Goal: Transaction & Acquisition: Purchase product/service

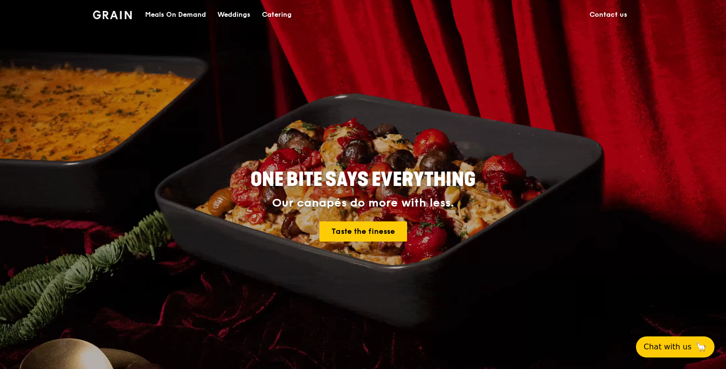
click at [178, 13] on div "Meals On Demand" at bounding box center [175, 14] width 61 height 29
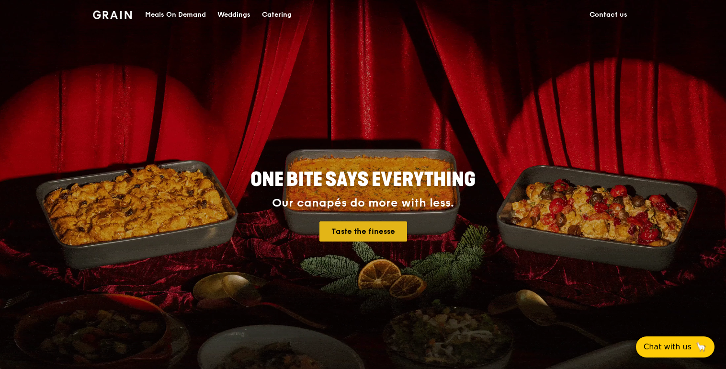
click at [385, 230] on link "Taste the finesse" at bounding box center [363, 231] width 88 height 20
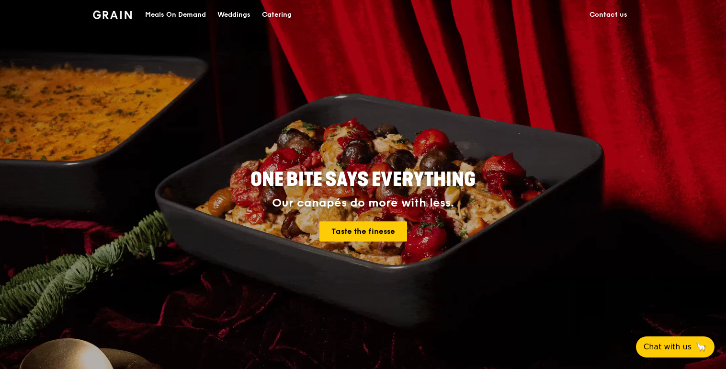
click at [188, 12] on div "Meals On Demand" at bounding box center [175, 14] width 61 height 29
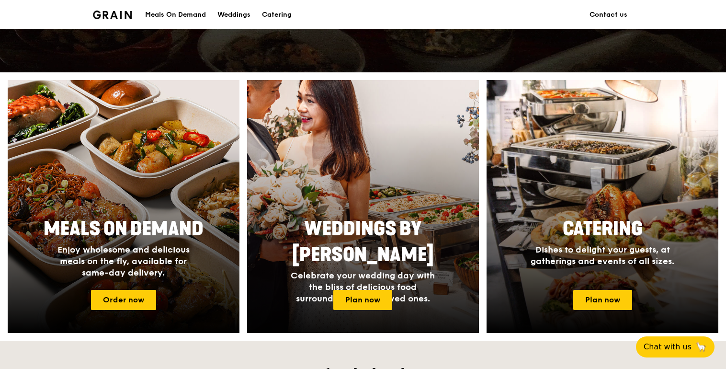
scroll to position [383, 0]
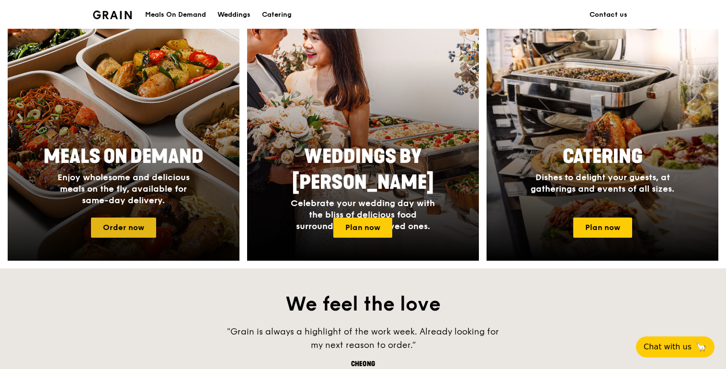
click at [114, 223] on link "Order now" at bounding box center [123, 227] width 65 height 20
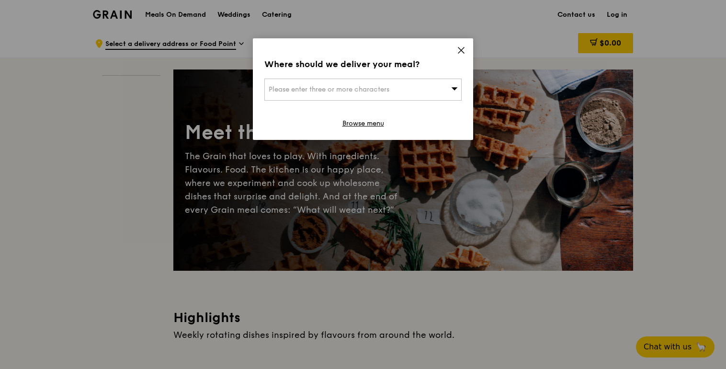
click at [366, 86] on span "Please enter three or more characters" at bounding box center [329, 89] width 121 height 8
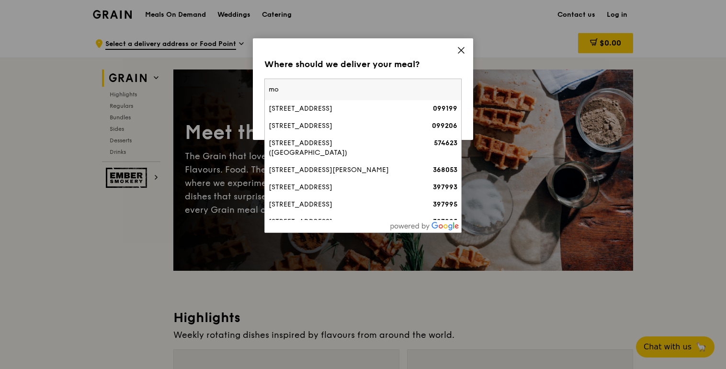
type input "m"
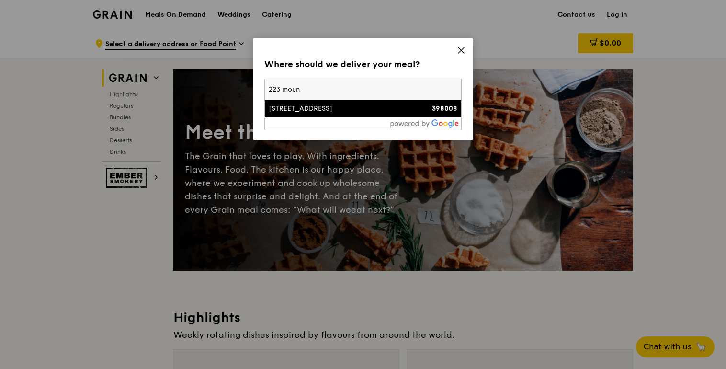
type input "223 moun"
click at [359, 102] on li "[STREET_ADDRESS] 398008" at bounding box center [363, 108] width 196 height 17
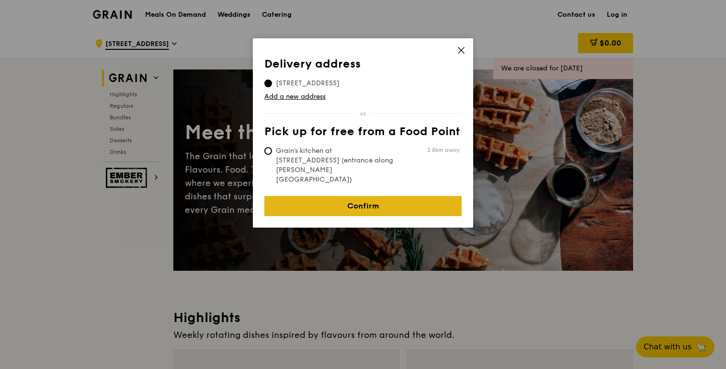
click at [354, 196] on link "Confirm" at bounding box center [362, 206] width 197 height 20
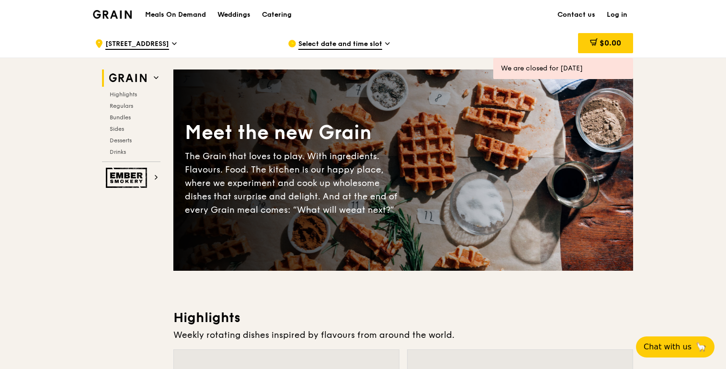
click at [375, 44] on span "Select date and time slot" at bounding box center [340, 44] width 84 height 11
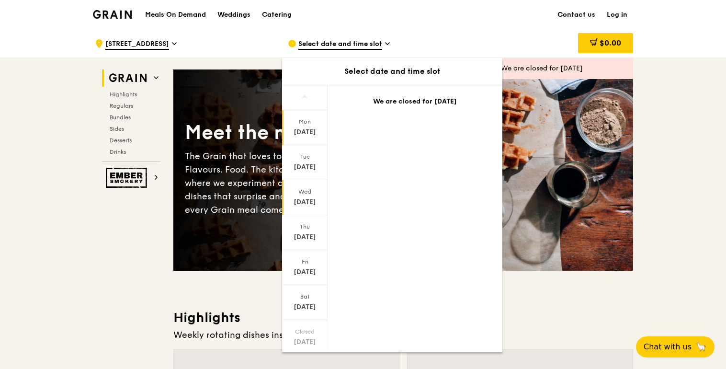
click at [299, 190] on div "Wed" at bounding box center [305, 192] width 43 height 8
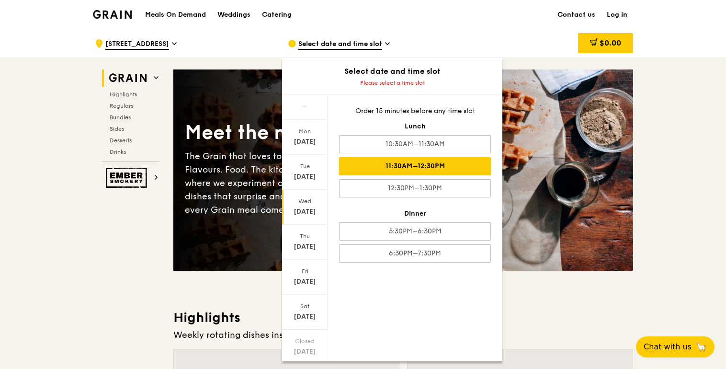
click at [403, 163] on div "11:30AM–12:30PM" at bounding box center [415, 166] width 152 height 18
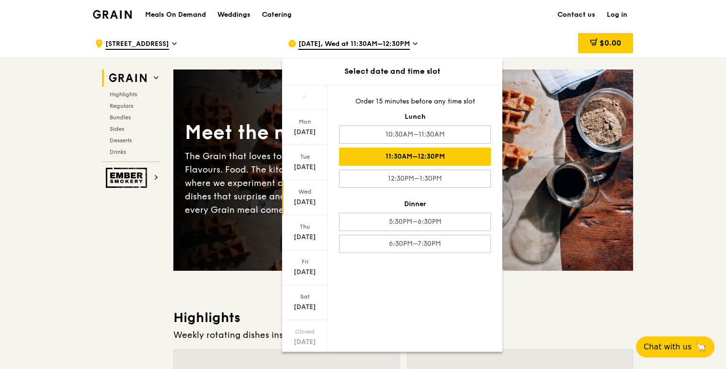
click at [545, 315] on h3 "Highlights" at bounding box center [403, 317] width 460 height 17
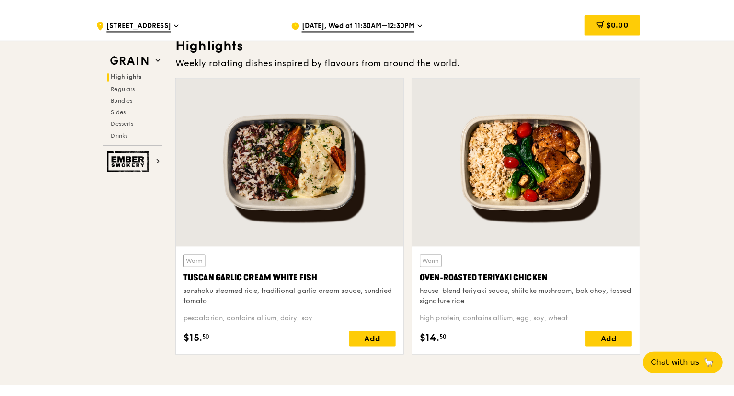
scroll to position [287, 0]
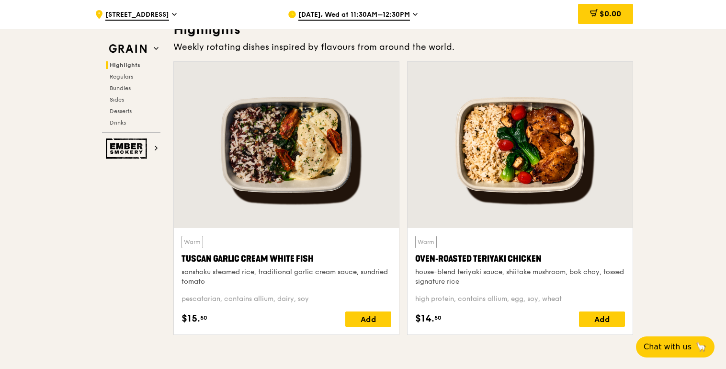
drag, startPoint x: 726, startPoint y: 40, endPoint x: 724, endPoint y: 52, distance: 12.1
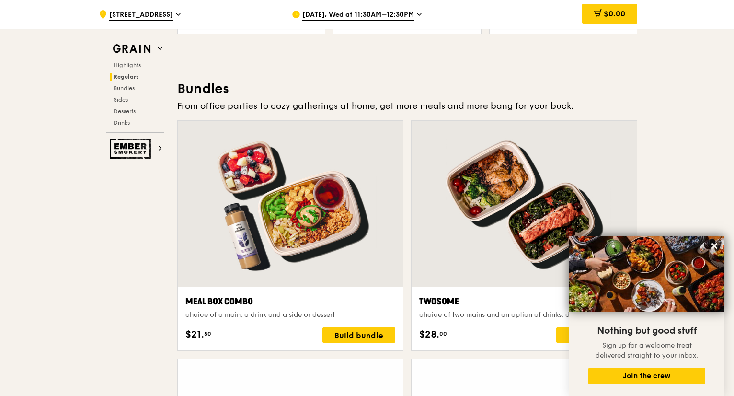
scroll to position [1341, 0]
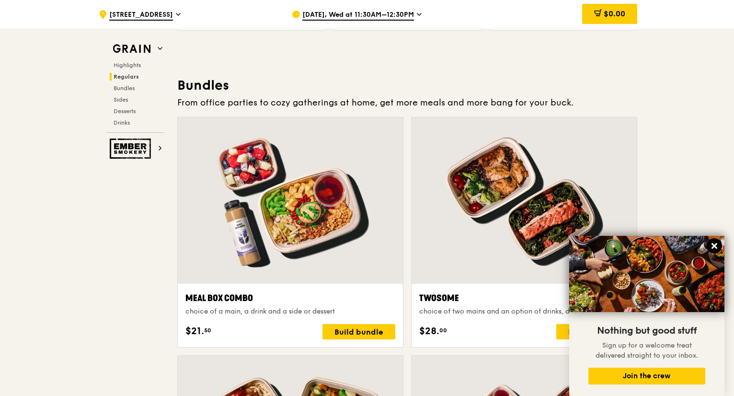
click at [716, 246] on icon at bounding box center [714, 245] width 9 height 9
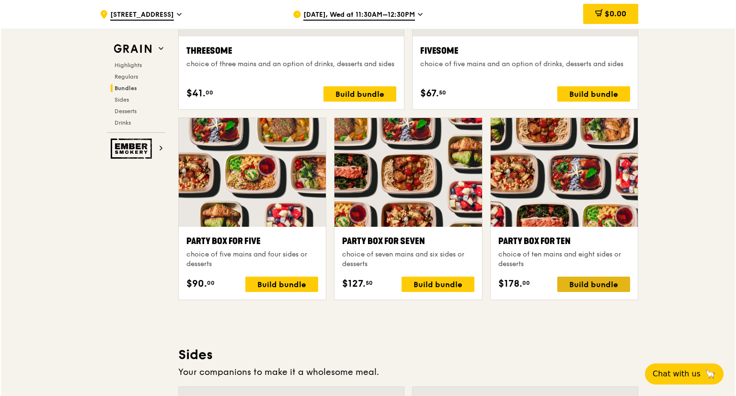
scroll to position [1821, 0]
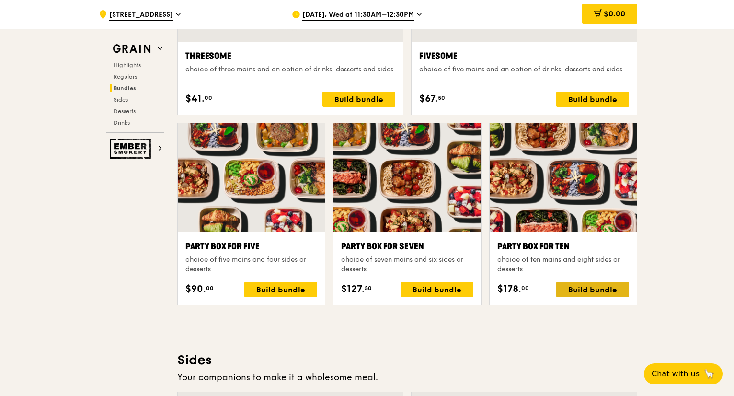
click at [588, 292] on div "Build bundle" at bounding box center [592, 289] width 73 height 15
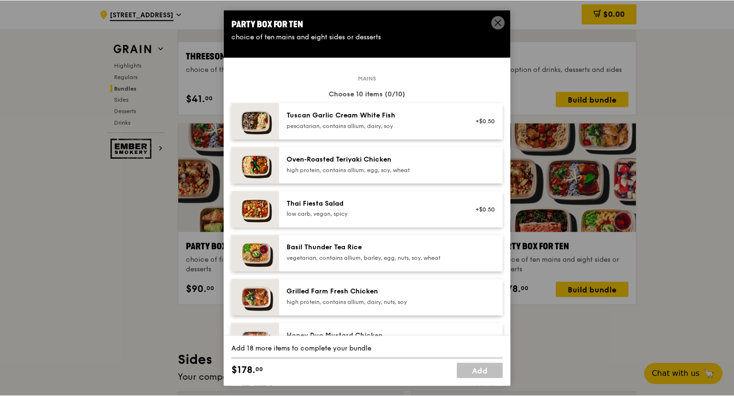
scroll to position [0, 0]
click at [498, 27] on span at bounding box center [499, 24] width 9 height 11
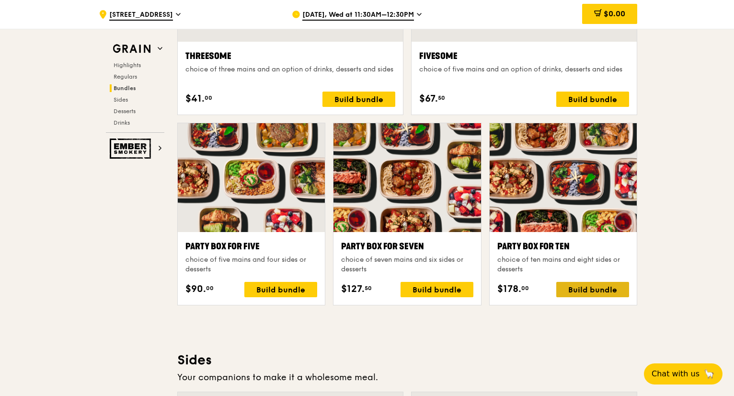
click at [574, 288] on div "Build bundle" at bounding box center [592, 289] width 73 height 15
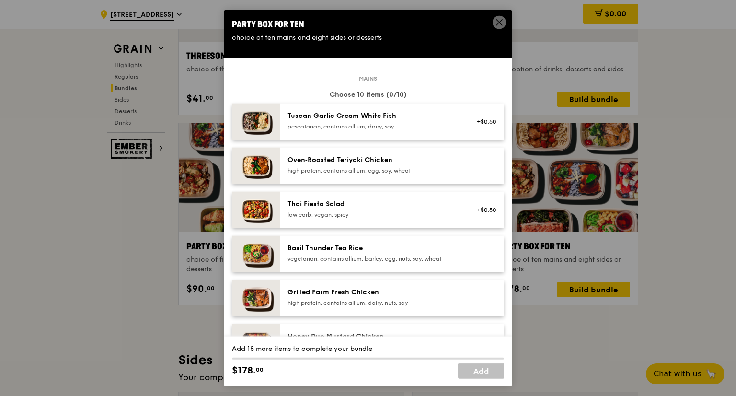
click at [262, 293] on img at bounding box center [256, 298] width 48 height 36
click at [502, 19] on icon at bounding box center [499, 22] width 9 height 9
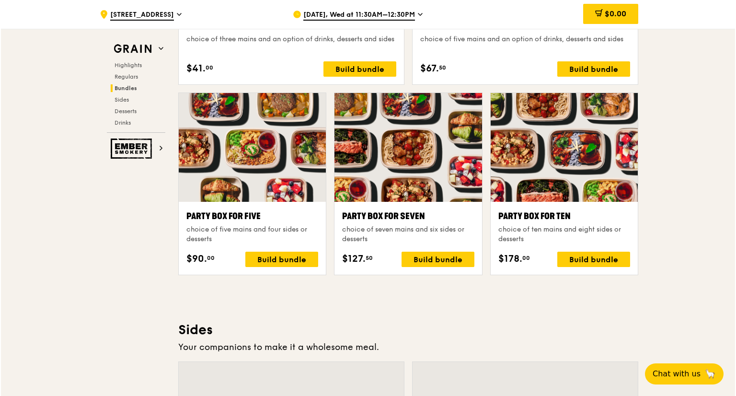
scroll to position [1868, 0]
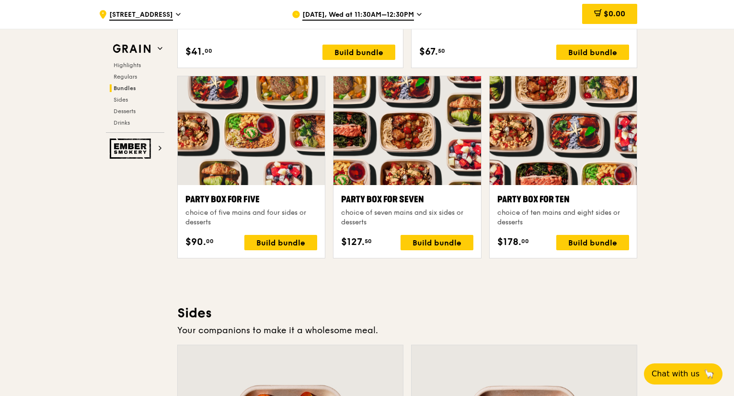
drag, startPoint x: 617, startPoint y: 246, endPoint x: 601, endPoint y: 274, distance: 33.3
click at [602, 282] on div "Highlights Weekly rotating dishes inspired by flavours from around the world. W…" at bounding box center [407, 323] width 460 height 3764
click at [590, 242] on div "Build bundle" at bounding box center [592, 242] width 73 height 15
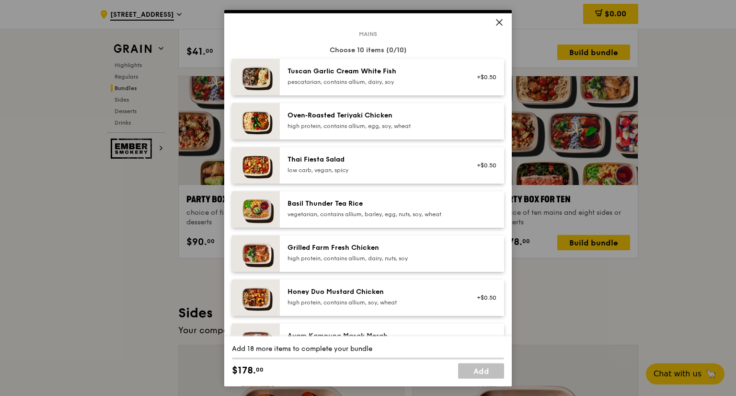
scroll to position [0, 0]
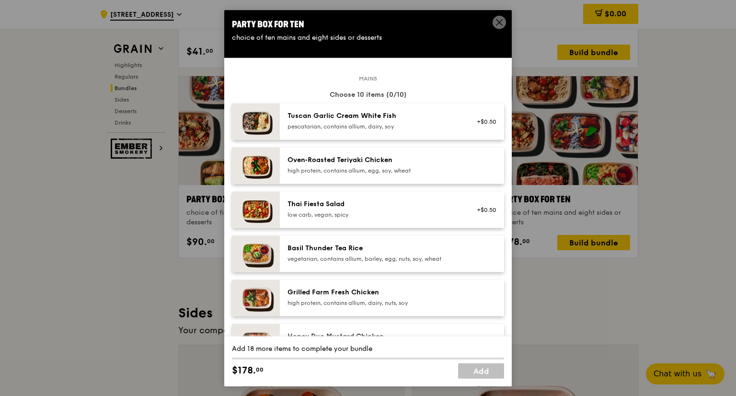
click at [363, 164] on div "Oven‑Roasted Teriyaki Chicken" at bounding box center [373, 160] width 172 height 10
click at [325, 163] on div "Oven‑Roasted Teriyaki Chicken" at bounding box center [373, 160] width 172 height 10
click at [478, 171] on div "Remove" at bounding box center [483, 165] width 37 height 21
click at [478, 168] on link "Remove" at bounding box center [485, 167] width 22 height 7
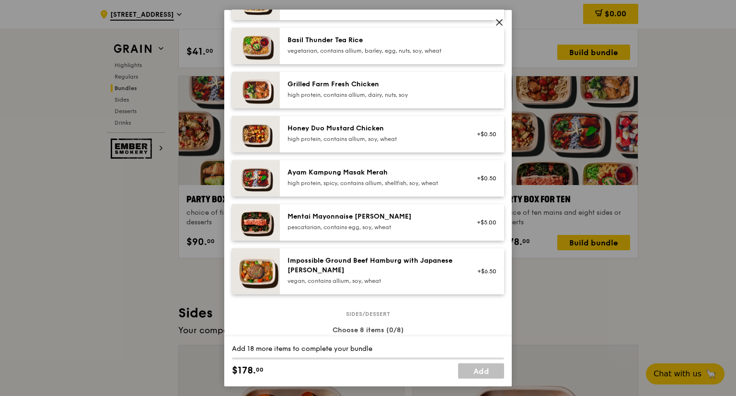
scroll to position [192, 0]
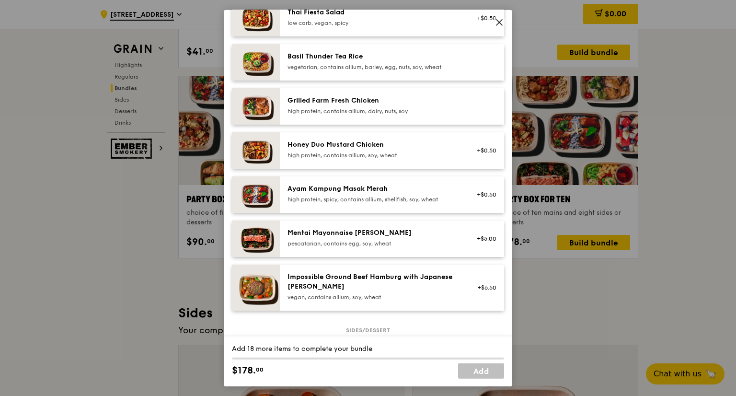
click at [308, 147] on div "Honey Duo Mustard Chicken" at bounding box center [373, 145] width 172 height 10
click at [266, 149] on img at bounding box center [256, 150] width 48 height 36
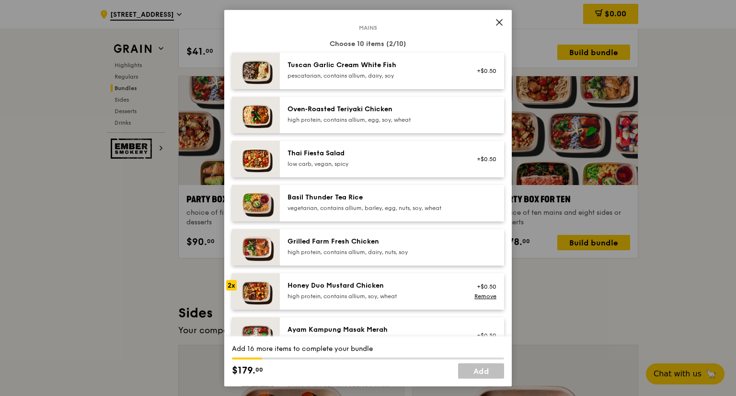
scroll to position [48, 0]
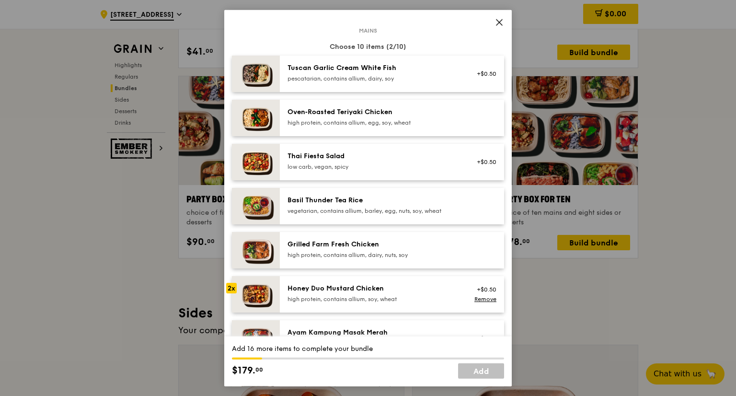
click at [260, 249] on img at bounding box center [256, 250] width 48 height 36
click at [250, 250] on img at bounding box center [256, 250] width 48 height 36
click at [257, 295] on img at bounding box center [256, 294] width 48 height 36
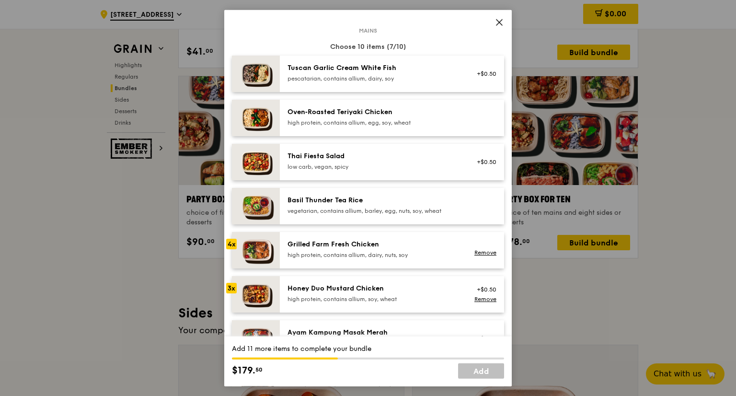
click at [257, 295] on img at bounding box center [256, 294] width 48 height 36
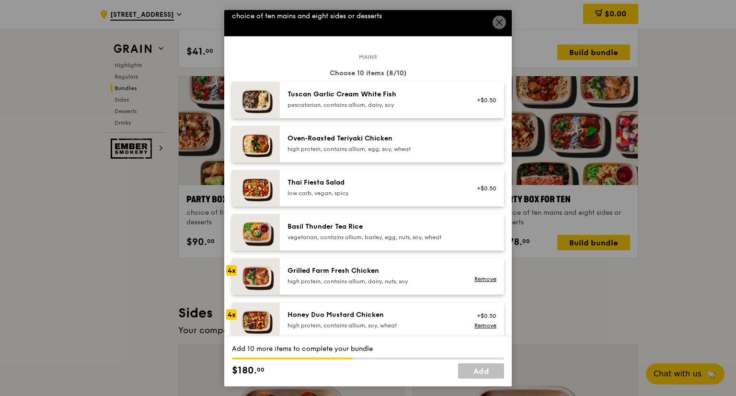
scroll to position [0, 0]
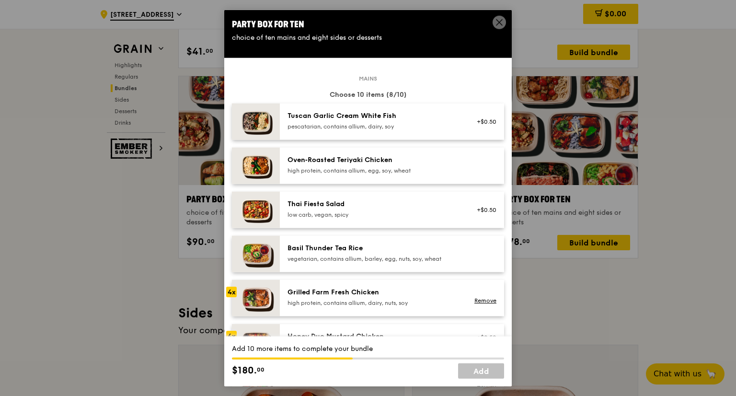
click at [255, 168] on img at bounding box center [256, 166] width 48 height 36
click at [296, 169] on div "high protein, contains allium, egg, soy, wheat" at bounding box center [373, 171] width 172 height 8
click at [264, 168] on img at bounding box center [256, 166] width 48 height 36
click at [258, 168] on img at bounding box center [256, 166] width 48 height 36
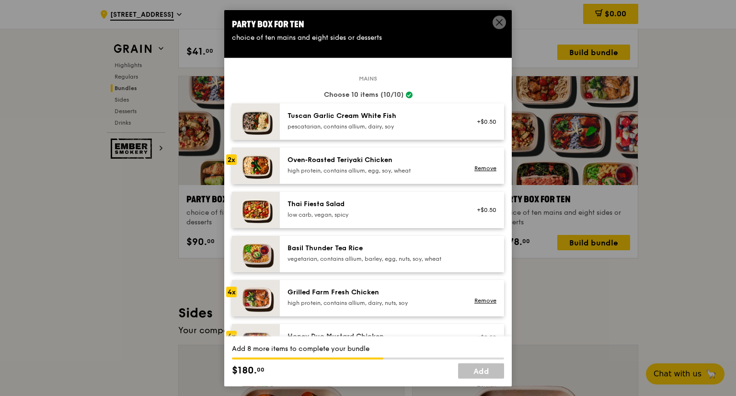
click at [258, 168] on img at bounding box center [256, 166] width 48 height 36
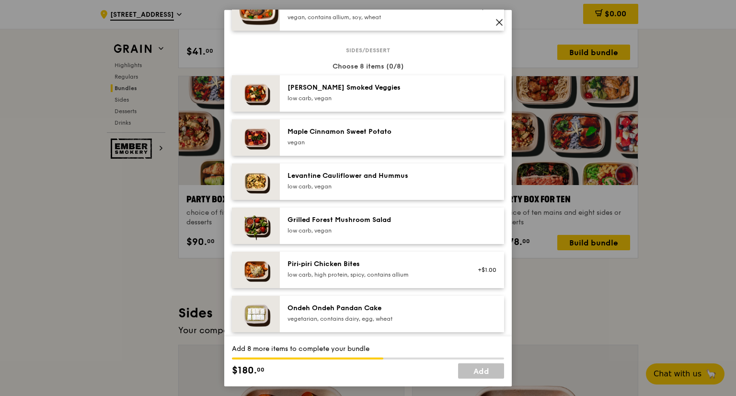
scroll to position [545, 0]
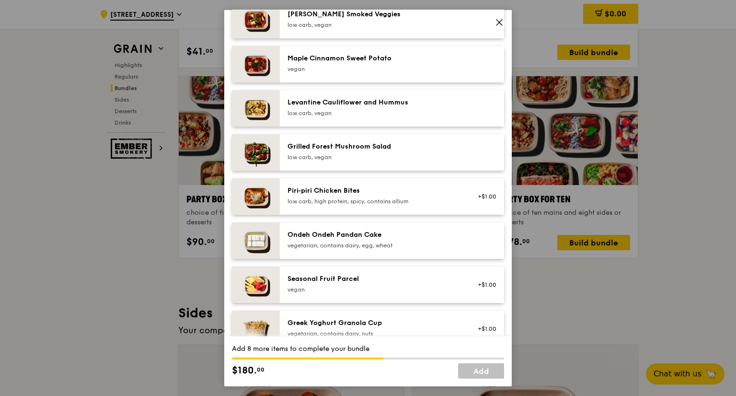
click at [253, 150] on img at bounding box center [256, 152] width 48 height 36
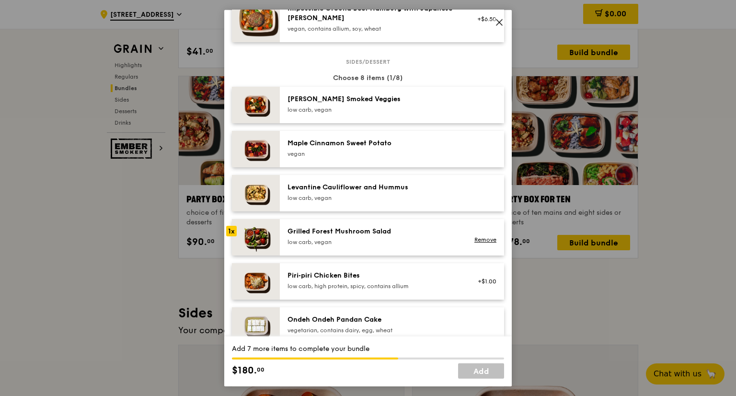
scroll to position [449, 0]
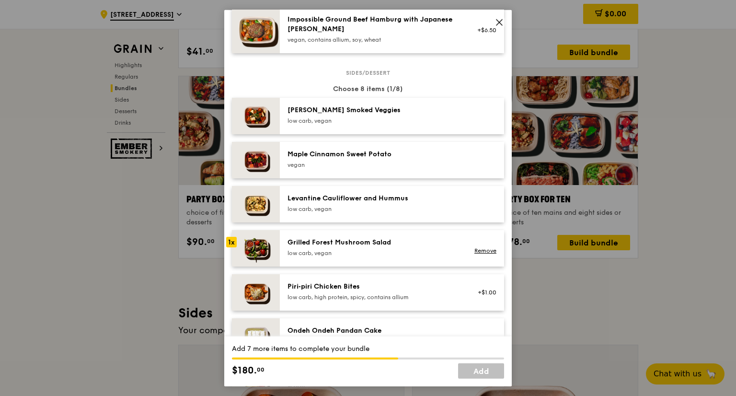
click at [261, 117] on img at bounding box center [256, 116] width 48 height 36
click at [258, 161] on img at bounding box center [256, 160] width 48 height 36
click at [257, 205] on img at bounding box center [256, 204] width 48 height 36
click at [269, 114] on img at bounding box center [256, 116] width 48 height 36
click at [480, 159] on link "Remove" at bounding box center [485, 162] width 22 height 7
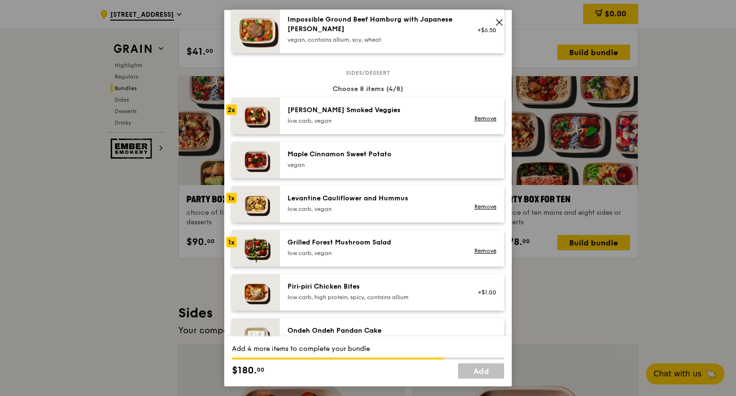
click at [260, 245] on img at bounding box center [256, 248] width 48 height 36
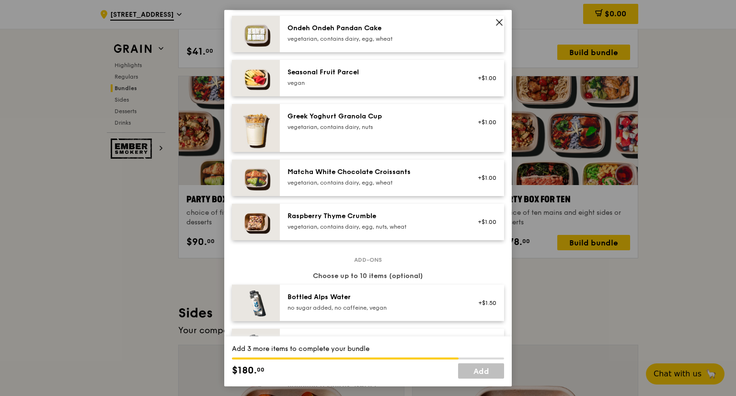
scroll to position [761, 0]
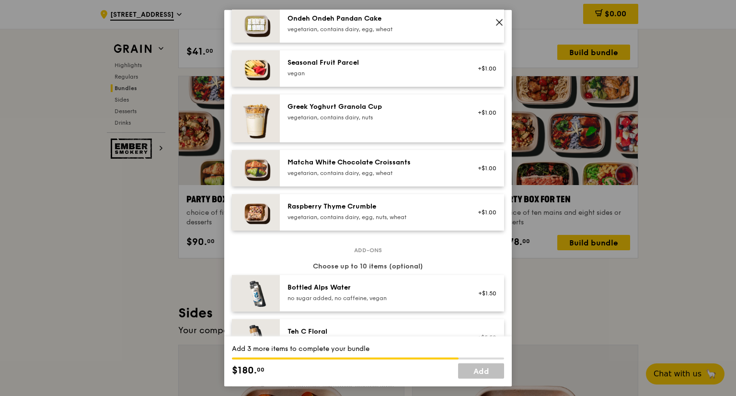
click at [258, 209] on img at bounding box center [256, 212] width 48 height 36
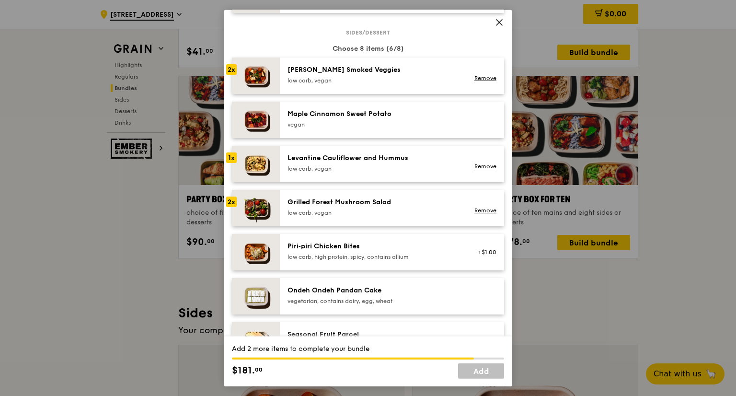
scroll to position [490, 0]
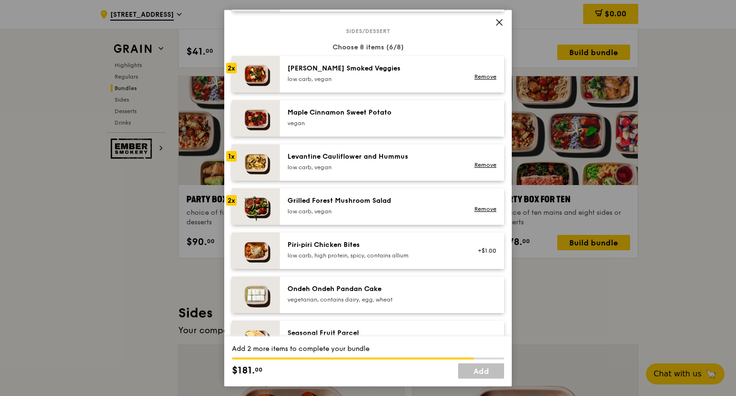
click at [259, 290] on img at bounding box center [256, 294] width 48 height 36
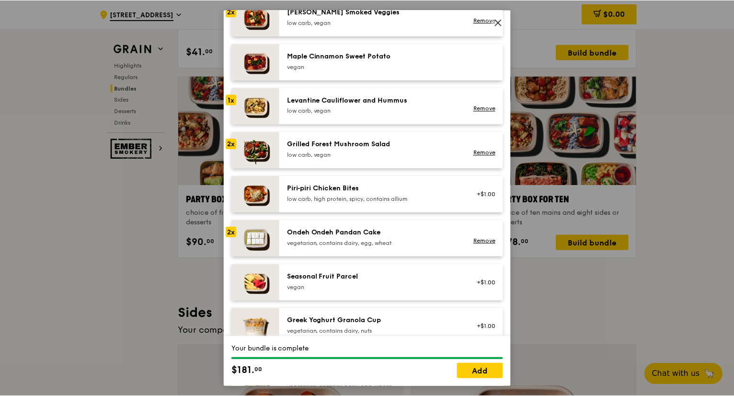
scroll to position [657, 0]
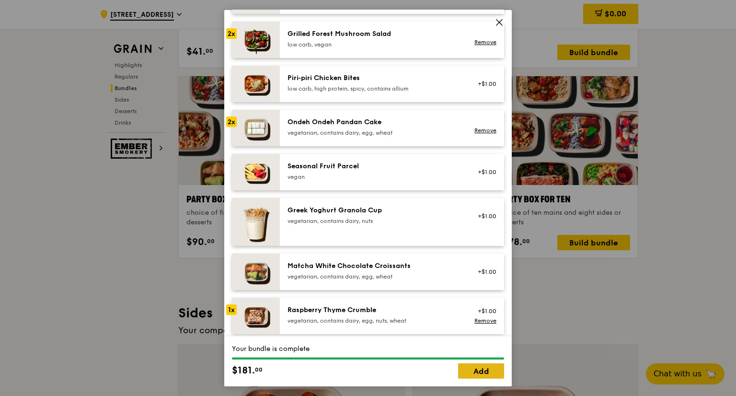
click at [482, 364] on link "Add" at bounding box center [481, 370] width 46 height 15
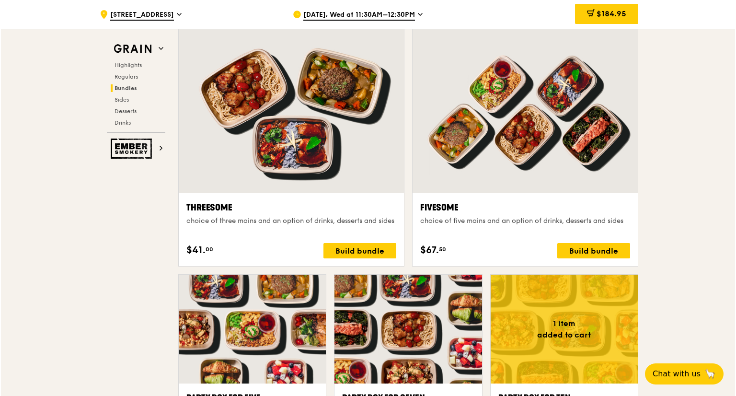
scroll to position [1628, 0]
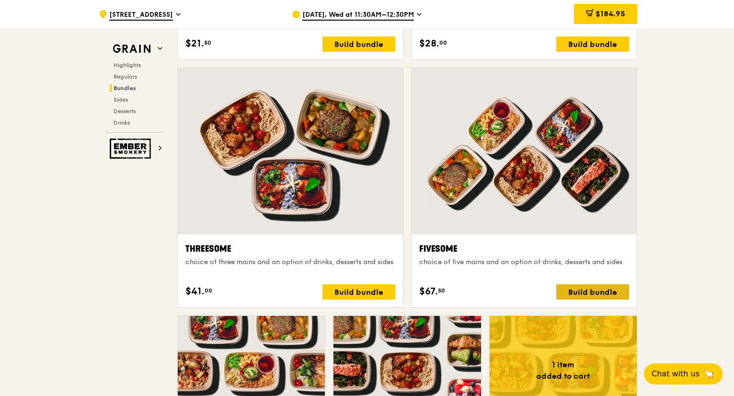
click at [580, 291] on div "Build bundle" at bounding box center [592, 291] width 73 height 15
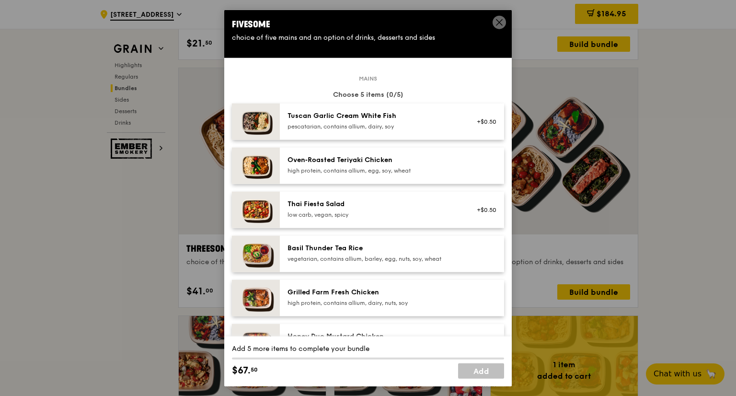
click at [373, 295] on div "Grilled Farm Fresh Chicken" at bounding box center [373, 292] width 172 height 10
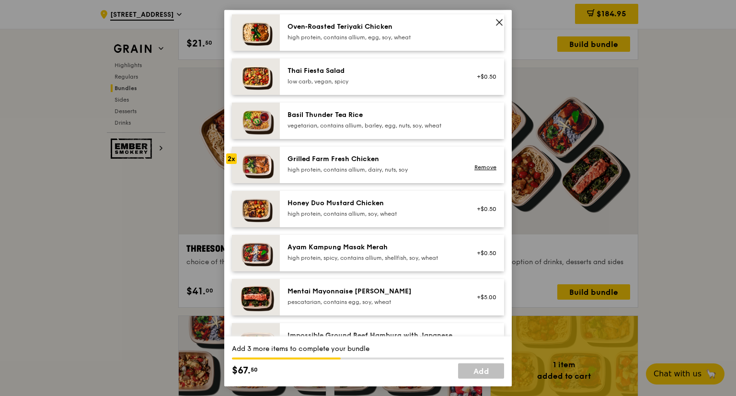
scroll to position [144, 0]
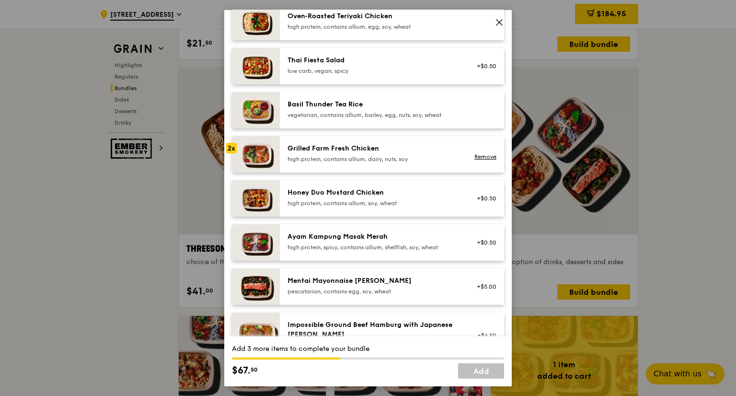
click at [379, 196] on div "Honey Duo Mustard Chicken" at bounding box center [373, 193] width 172 height 10
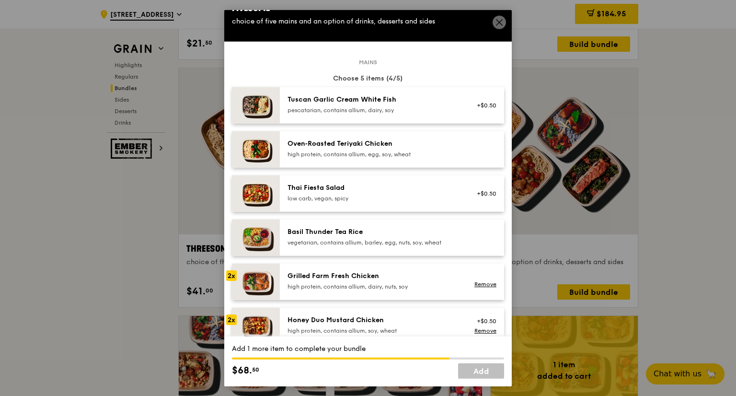
scroll to position [0, 0]
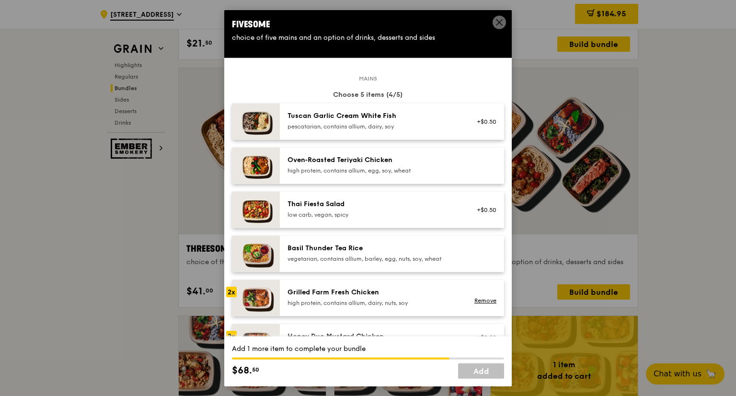
click at [382, 167] on div "high protein, contains allium, egg, soy, wheat" at bounding box center [373, 171] width 172 height 8
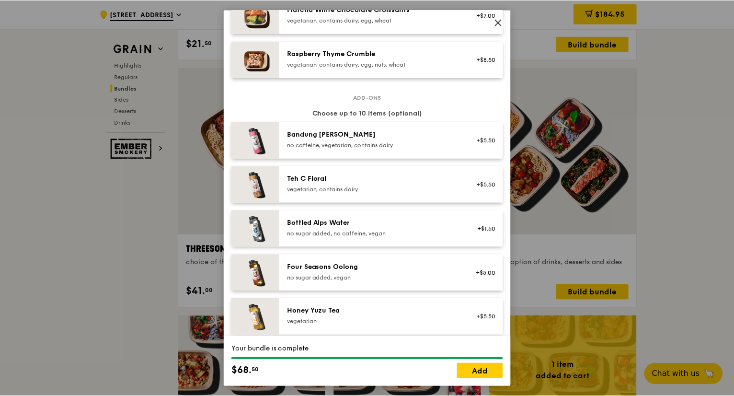
scroll to position [942, 0]
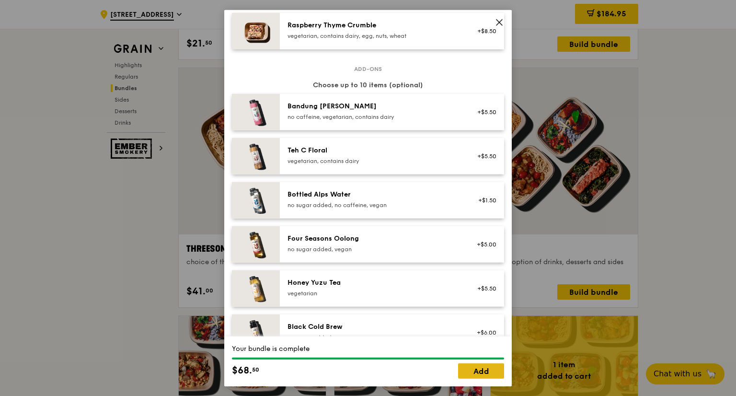
click at [489, 368] on link "Add" at bounding box center [481, 370] width 46 height 15
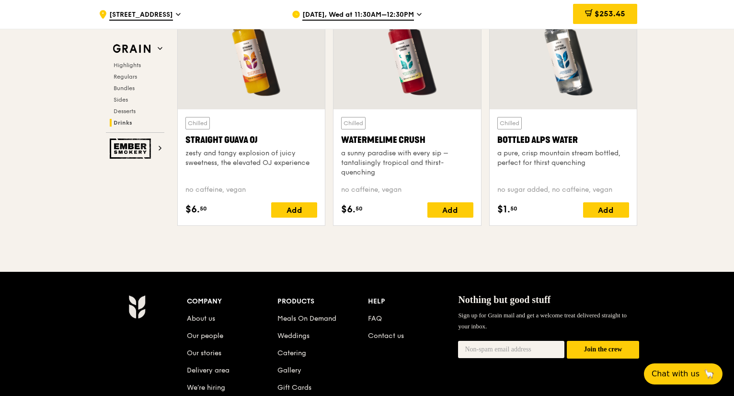
scroll to position [3784, 0]
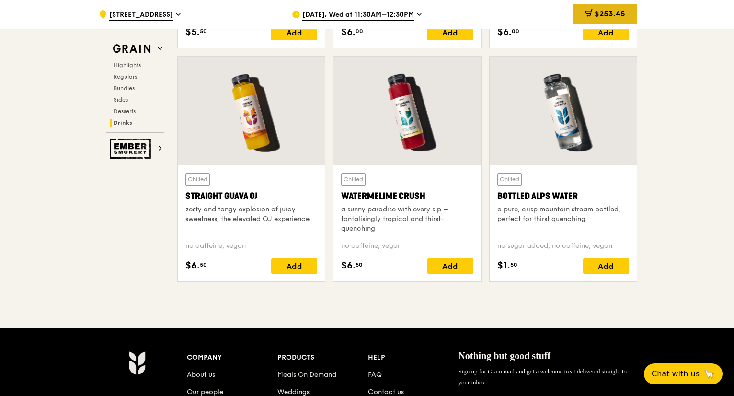
click at [590, 11] on icon at bounding box center [589, 13] width 8 height 8
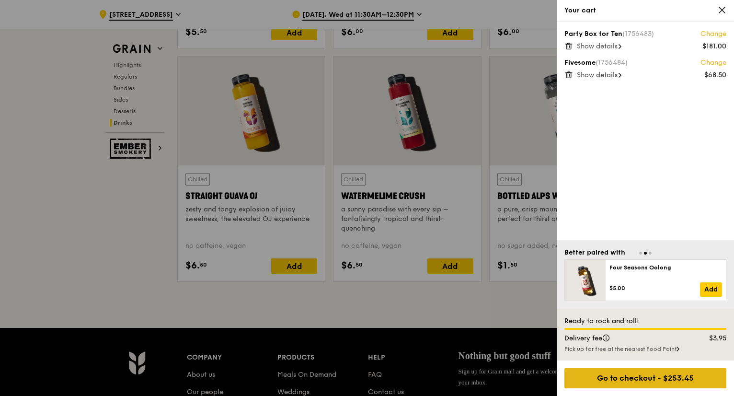
click at [651, 368] on div "Go to checkout - $253.45" at bounding box center [645, 378] width 162 height 20
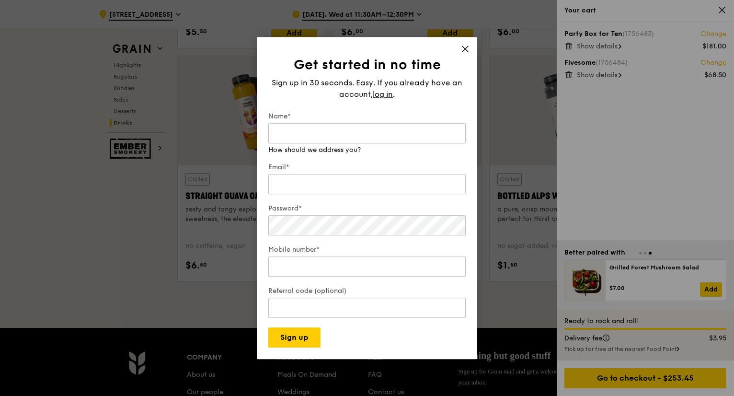
click at [373, 135] on input "Name*" at bounding box center [366, 133] width 197 height 20
type input "[PERSON_NAME]"
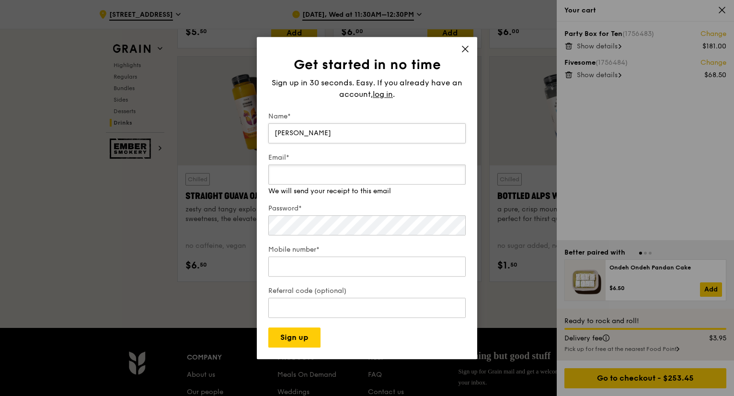
type input "o"
type input "[PERSON_NAME][EMAIL_ADDRESS][DOMAIN_NAME]"
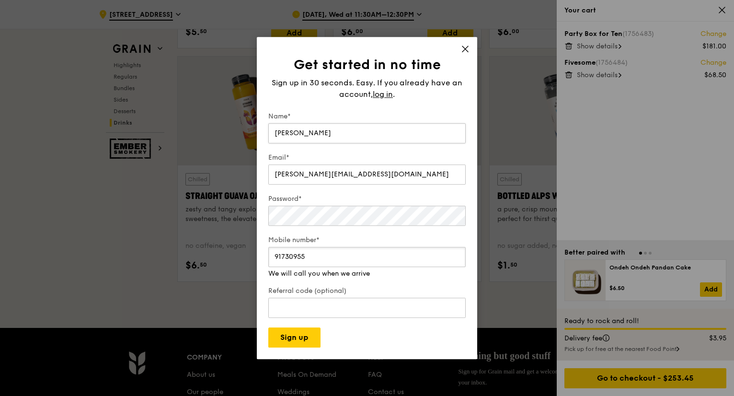
type input "91730955"
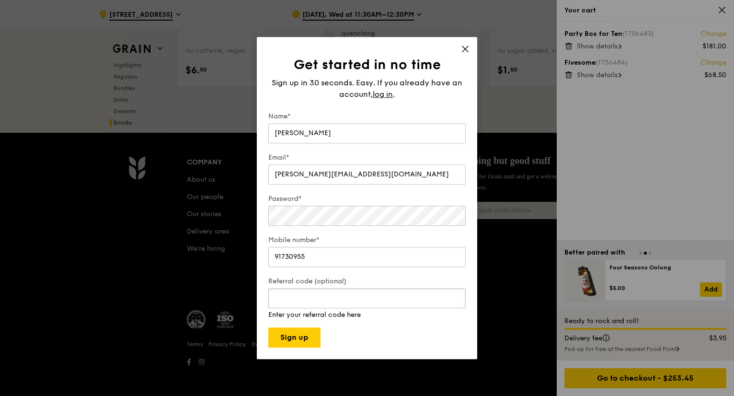
scroll to position [3979, 0]
click at [304, 339] on button "Sign up" at bounding box center [294, 337] width 52 height 20
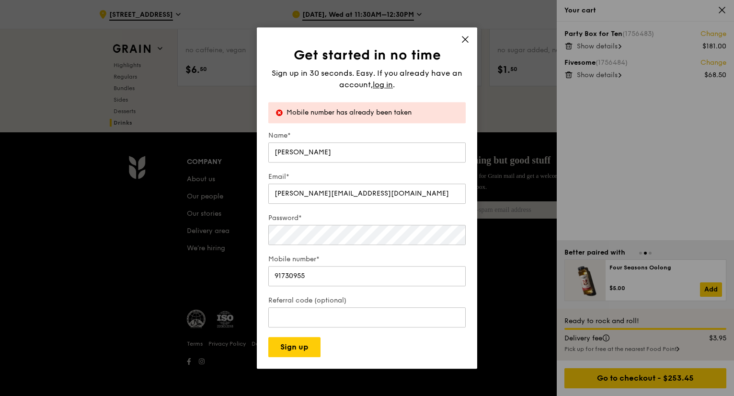
click at [465, 40] on icon at bounding box center [465, 39] width 6 height 6
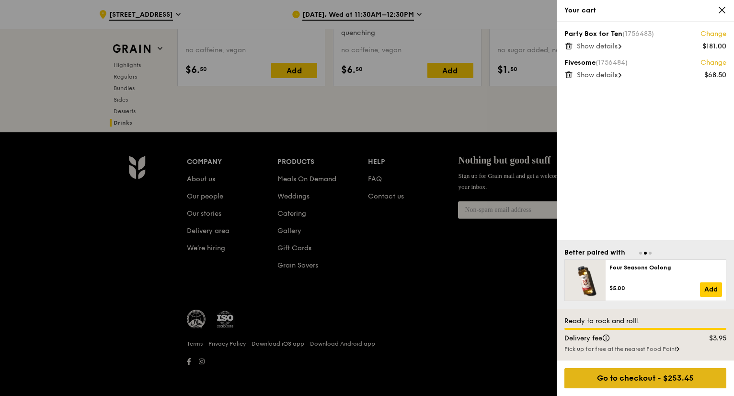
click at [636, 368] on div "Go to checkout - $253.45" at bounding box center [645, 378] width 162 height 20
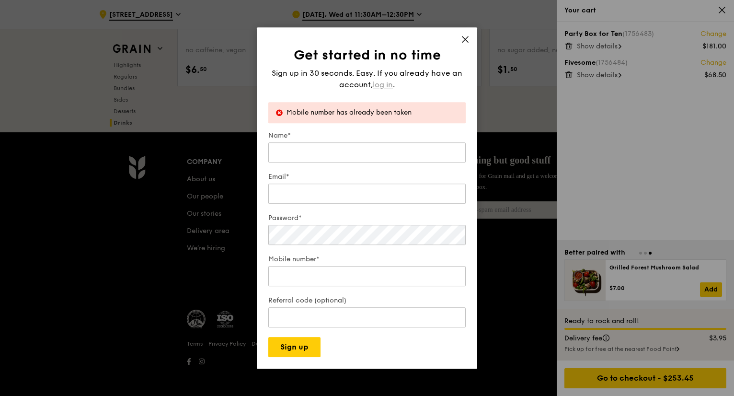
click at [389, 79] on div "Sign up in 30 seconds. Easy. If you already have an account, log in ." at bounding box center [366, 79] width 197 height 23
click at [389, 87] on span "log in" at bounding box center [383, 84] width 20 height 11
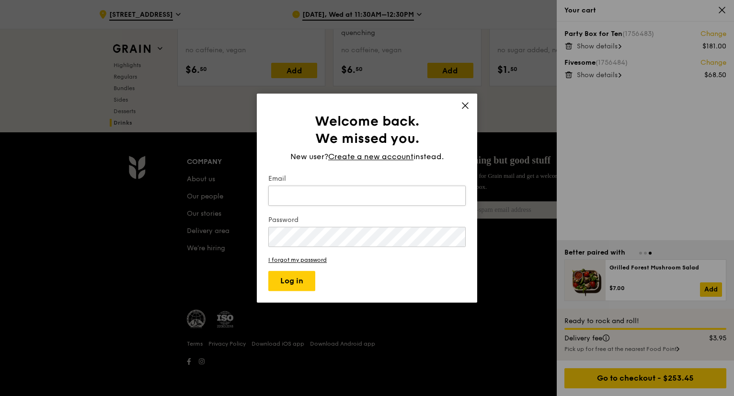
click at [354, 196] on input "Email" at bounding box center [366, 195] width 197 height 20
type input "[EMAIL_ADDRESS][DOMAIN_NAME]"
click at [268, 271] on button "Log in" at bounding box center [291, 281] width 47 height 20
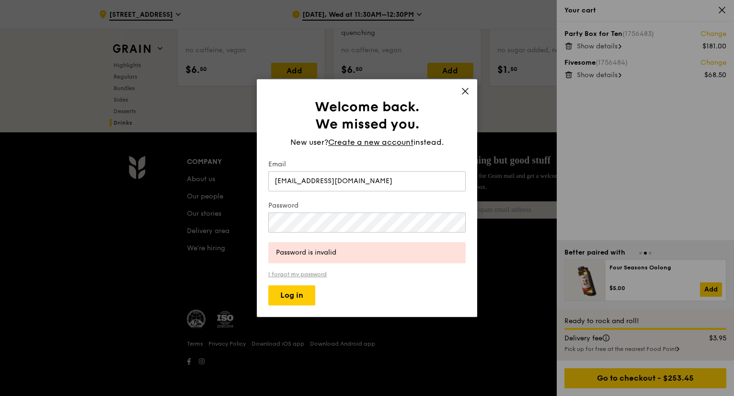
click at [308, 275] on link "I forgot my password" at bounding box center [366, 274] width 197 height 7
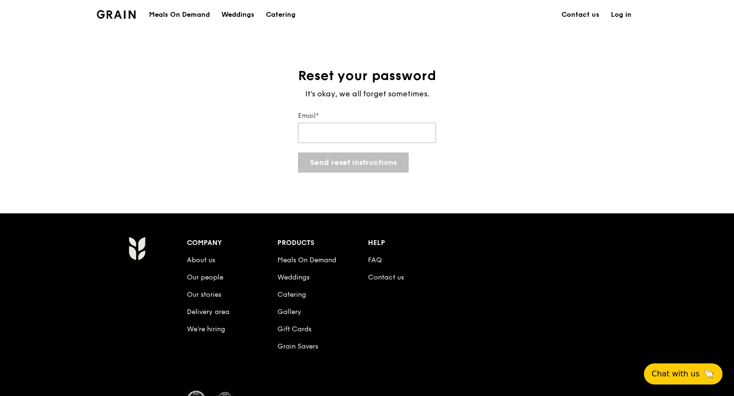
click at [318, 133] on input "Email*" at bounding box center [367, 133] width 138 height 20
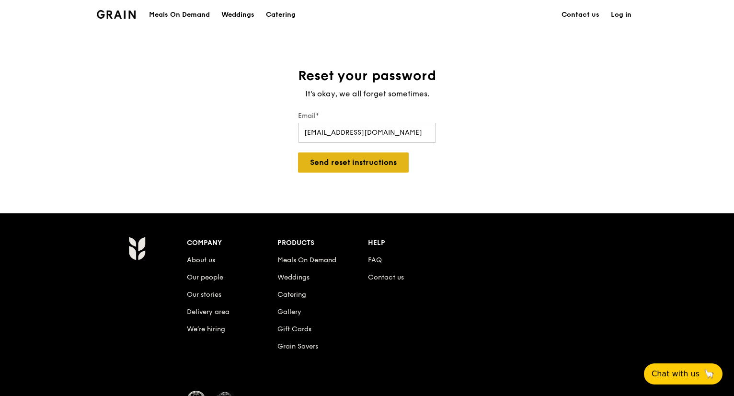
type input "[EMAIL_ADDRESS][DOMAIN_NAME]"
click at [343, 162] on button "Send reset instructions" at bounding box center [353, 162] width 111 height 20
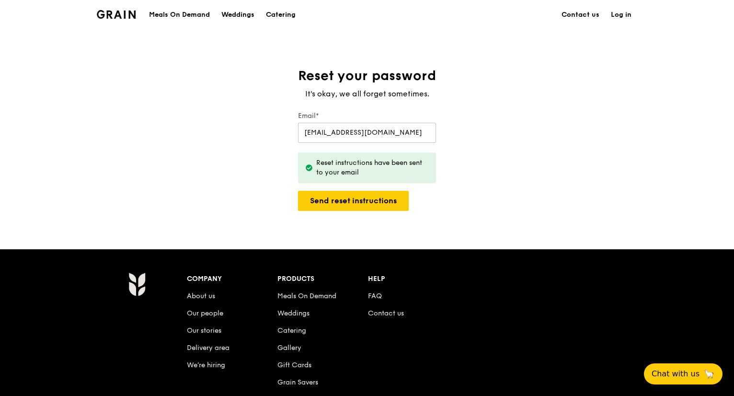
click at [627, 15] on link "Log in" at bounding box center [621, 14] width 32 height 29
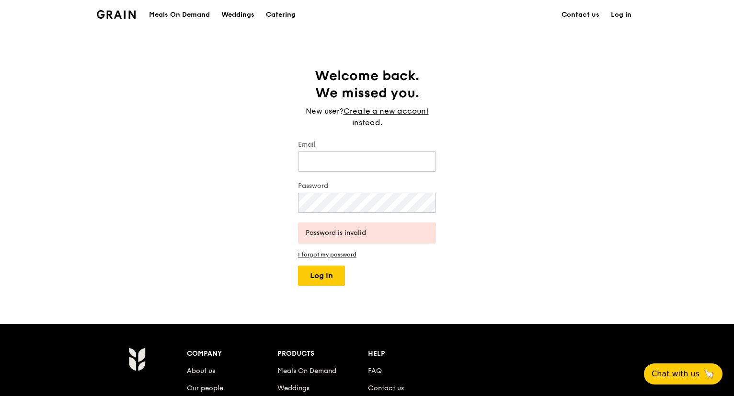
click at [357, 163] on input "Email" at bounding box center [367, 161] width 138 height 20
type input "[EMAIL_ADDRESS][DOMAIN_NAME]"
click at [298, 265] on button "Log in" at bounding box center [321, 275] width 47 height 20
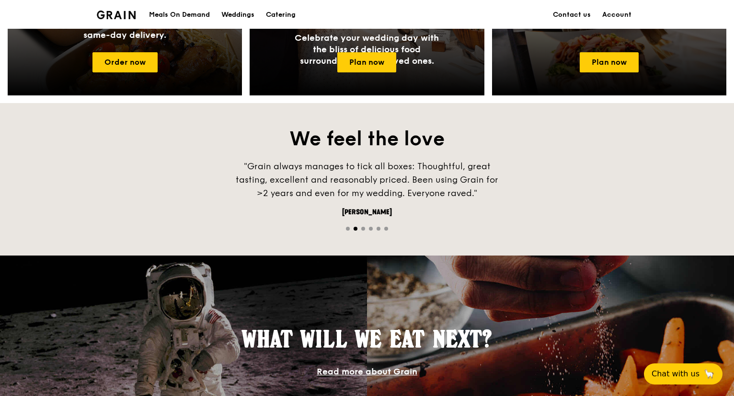
scroll to position [479, 0]
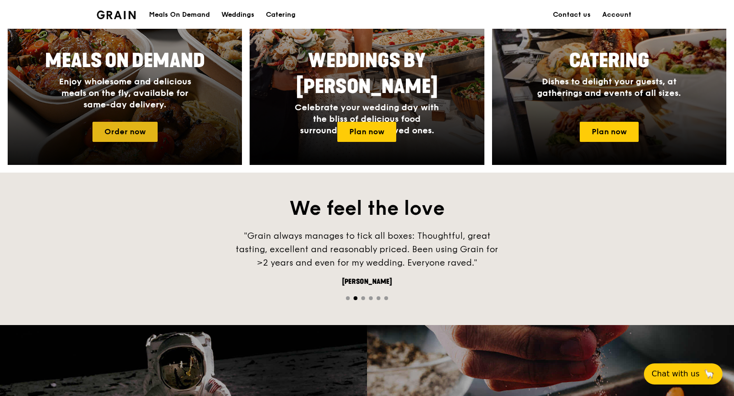
click at [123, 129] on link "Order now" at bounding box center [124, 132] width 65 height 20
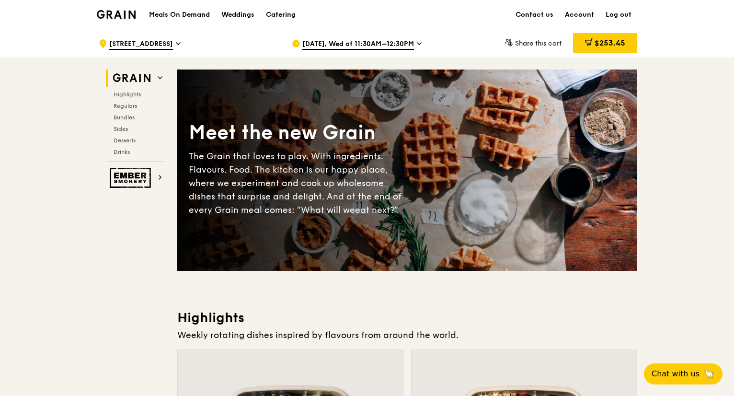
click at [615, 45] on span "$253.45" at bounding box center [609, 42] width 31 height 9
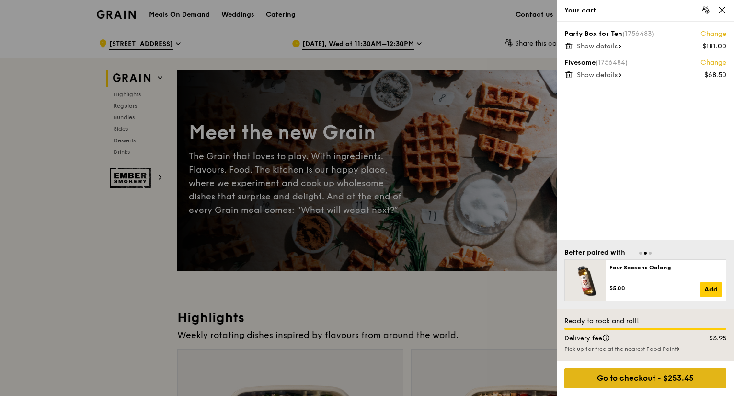
click at [660, 368] on div "Go to checkout - $253.45" at bounding box center [645, 378] width 162 height 20
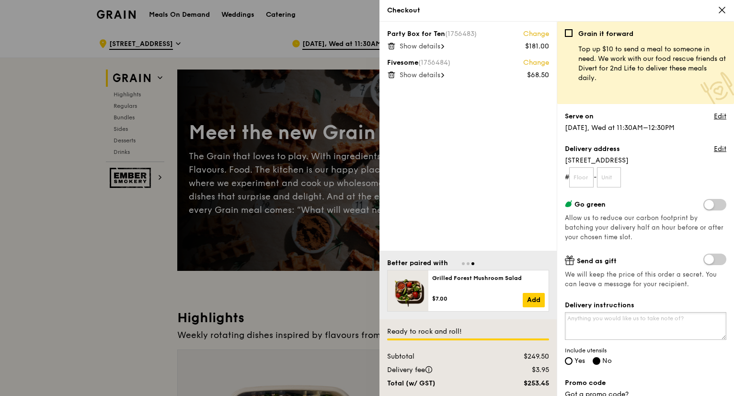
click at [580, 322] on textarea "Delivery instructions" at bounding box center [645, 326] width 161 height 28
click at [570, 363] on input "Yes" at bounding box center [569, 361] width 8 height 8
radio input "true"
radio input "false"
click at [602, 324] on textarea "Delivery instructions" at bounding box center [645, 326] width 161 height 28
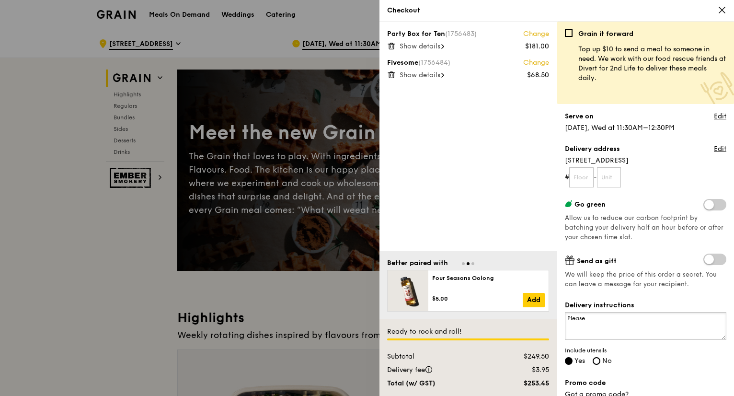
type textarea "Please l"
type textarea "e"
type textarea "P"
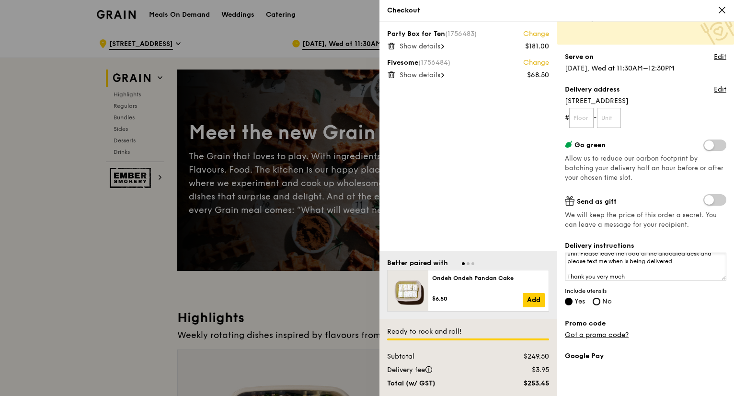
scroll to position [66, 0]
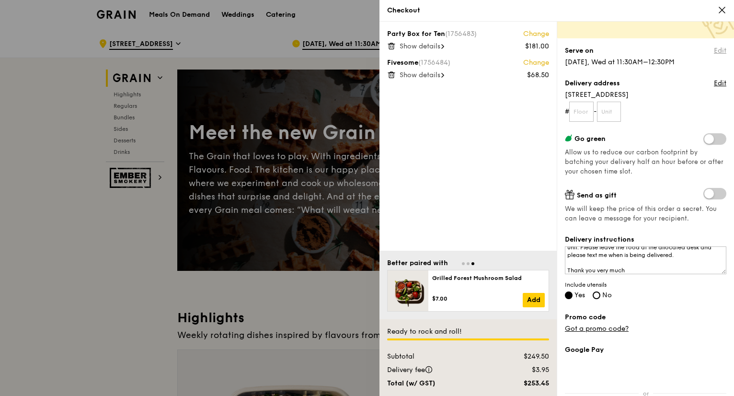
click at [714, 51] on link "Edit" at bounding box center [720, 51] width 12 height 10
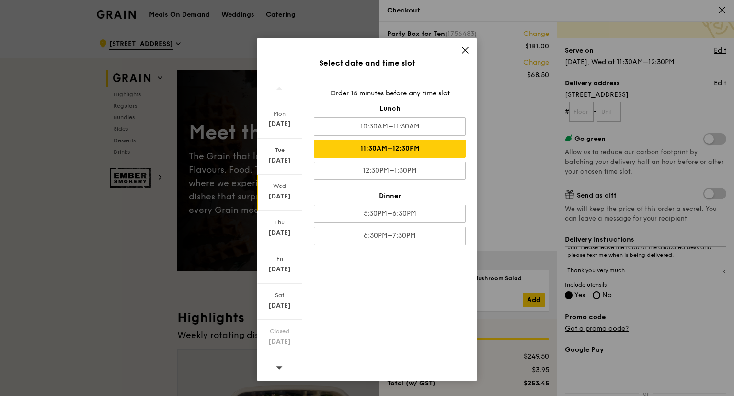
click at [466, 48] on icon at bounding box center [465, 50] width 9 height 9
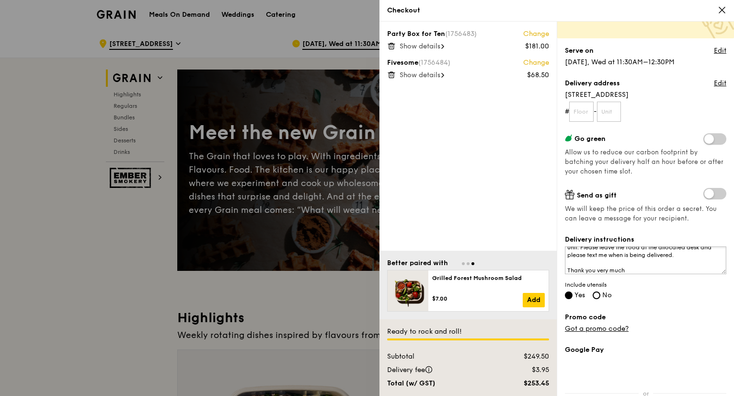
click at [600, 261] on textarea "Sorry, the building doesn't allow food delivery up to the unit. Please leave th…" at bounding box center [645, 260] width 161 height 28
click at [596, 258] on textarea "Sorry, the building doesn't allow food delivery up to the unit. Please leave th…" at bounding box center [645, 260] width 161 height 28
click at [634, 267] on textarea "Sorry, the building doesn't allow food delivery up to the unit. Please leave th…" at bounding box center [645, 260] width 161 height 28
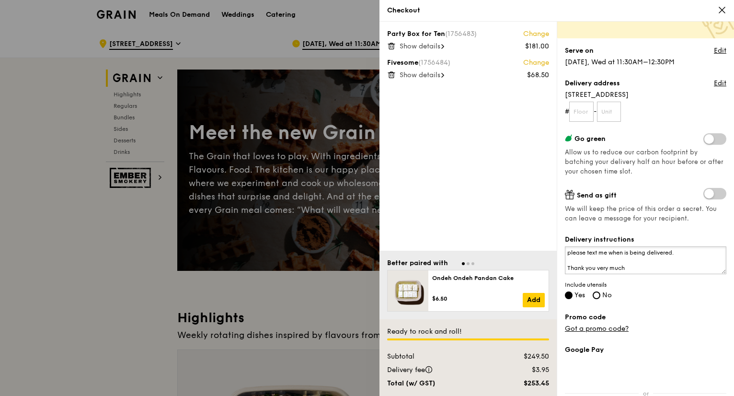
click at [705, 253] on textarea "Sorry, the building doesn't allow food delivery up to the unit. Please leave th…" at bounding box center [645, 260] width 161 height 28
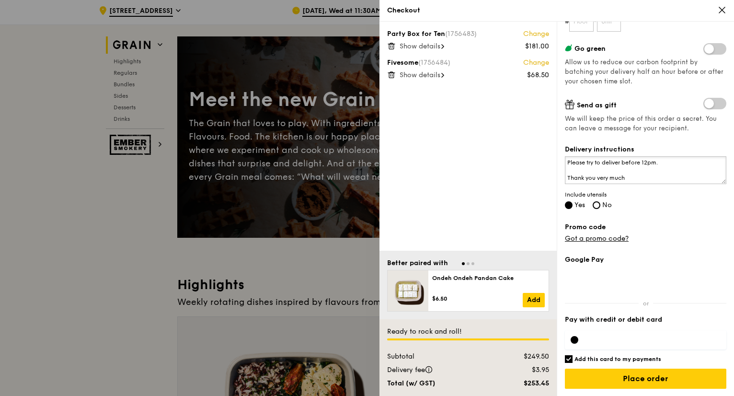
scroll to position [48, 0]
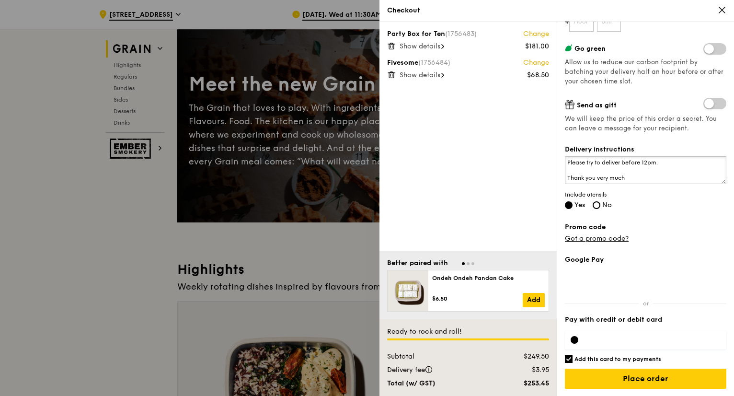
type textarea "Sorry, the building doesn't allow food delivery up to the unit. Please leave th…"
click at [605, 359] on h6 "Add this card to my payments" at bounding box center [617, 359] width 87 height 8
click at [572, 359] on input "Add this card to my payments" at bounding box center [569, 359] width 8 height 8
checkbox input "false"
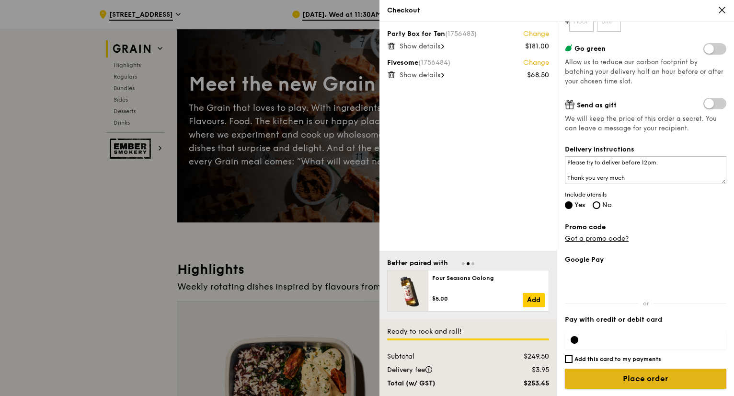
click at [614, 368] on input "Place order" at bounding box center [645, 378] width 161 height 20
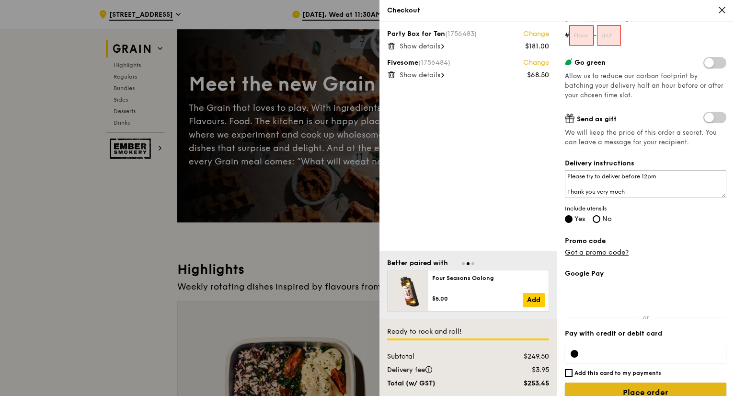
scroll to position [142, 0]
click at [580, 38] on input "text" at bounding box center [581, 35] width 24 height 20
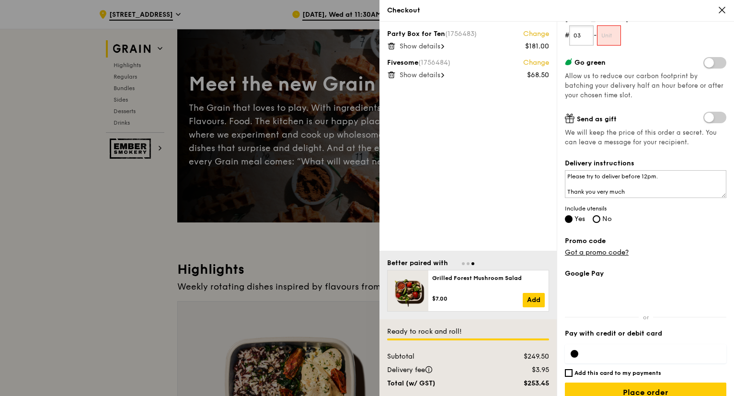
type input "03"
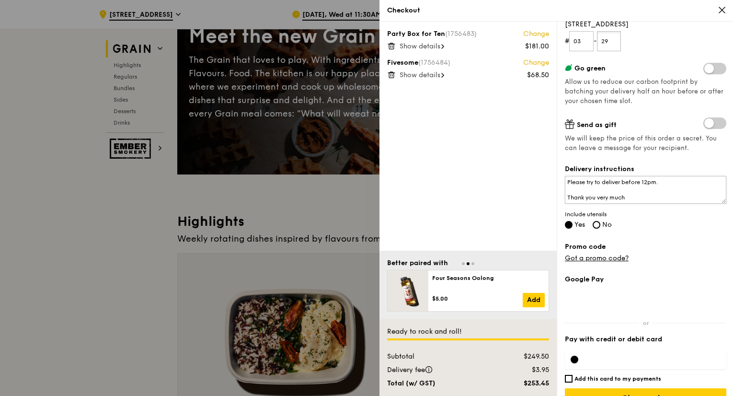
scroll to position [156, 0]
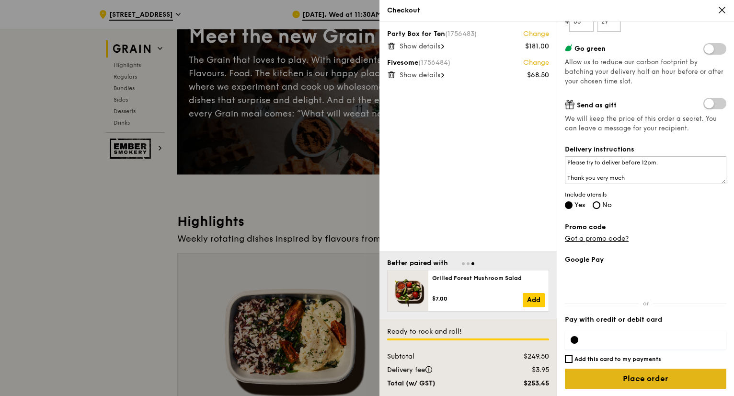
type input "29"
click at [652, 368] on input "Place order" at bounding box center [645, 378] width 161 height 20
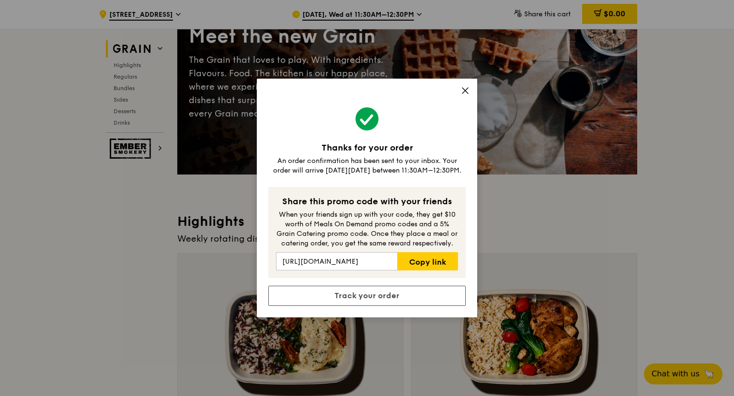
click at [465, 90] on icon at bounding box center [465, 91] width 6 height 6
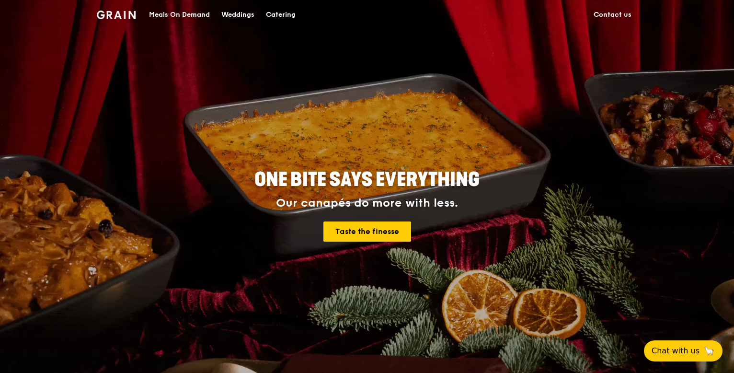
click at [191, 14] on div "Meals On Demand" at bounding box center [179, 14] width 61 height 29
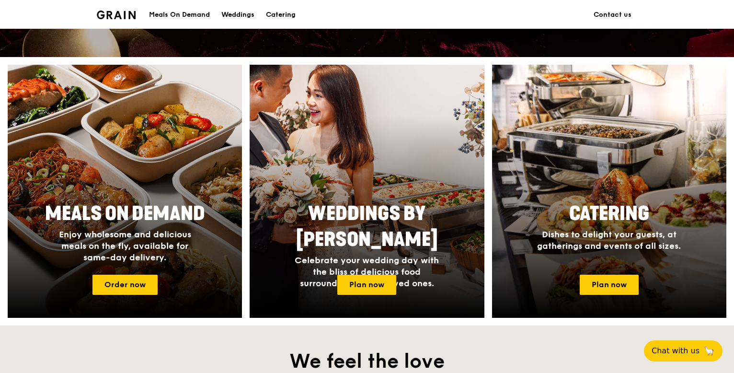
scroll to position [383, 0]
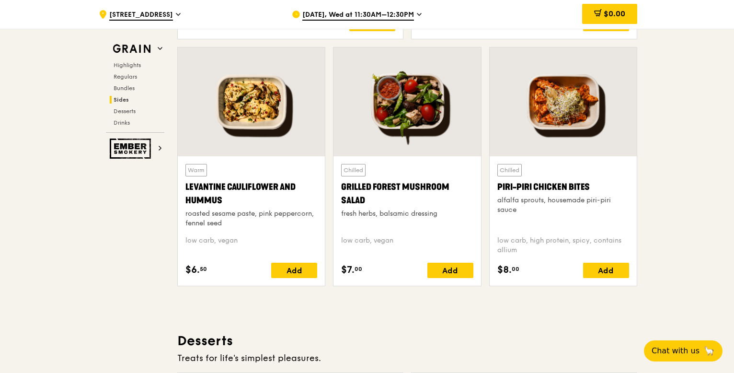
scroll to position [2443, 0]
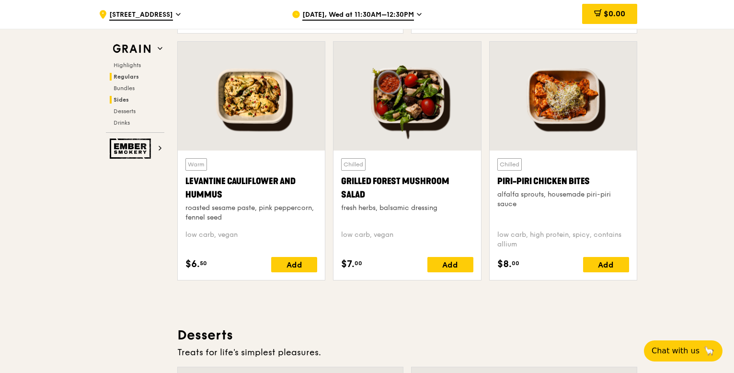
click at [123, 73] on span "Regulars" at bounding box center [126, 76] width 25 height 7
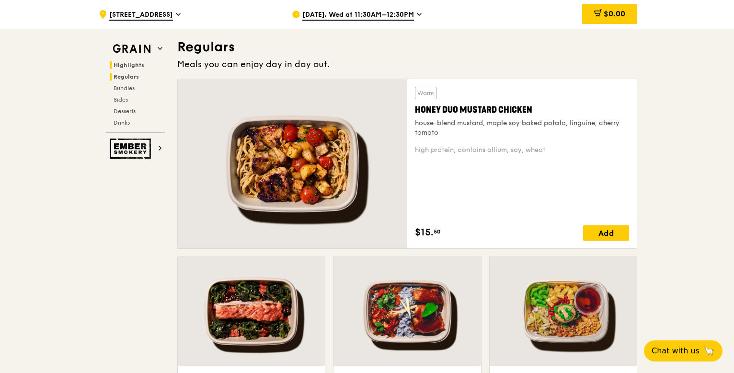
click at [125, 67] on span "Highlights" at bounding box center [129, 65] width 31 height 7
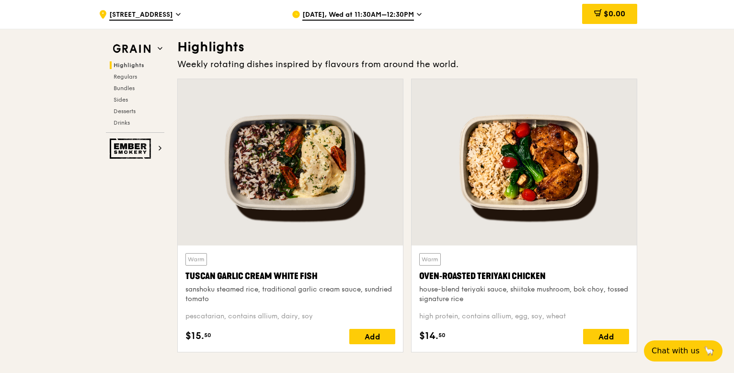
scroll to position [270, 0]
